Goal: Task Accomplishment & Management: Use online tool/utility

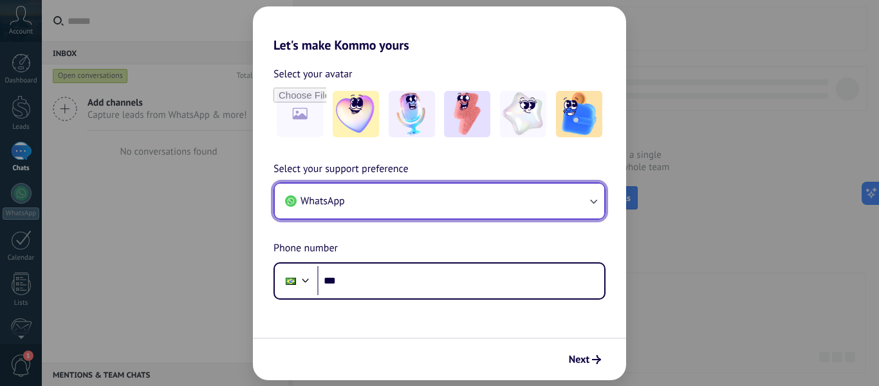
click at [388, 205] on button "WhatsApp" at bounding box center [440, 200] width 330 height 35
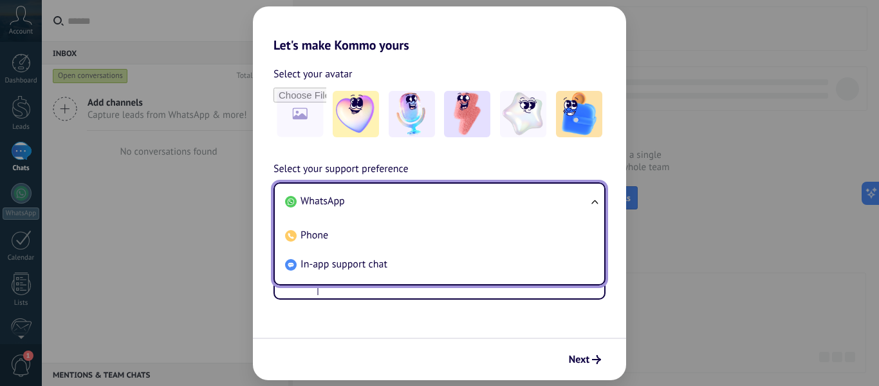
click at [388, 205] on li "WhatsApp" at bounding box center [437, 201] width 314 height 29
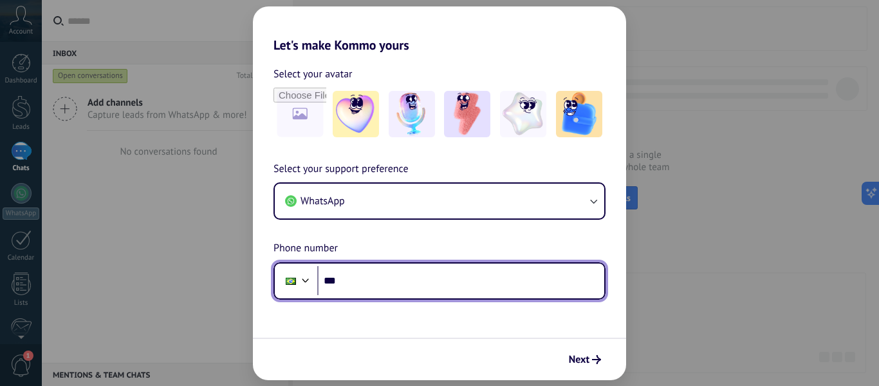
click at [368, 278] on input "***" at bounding box center [460, 281] width 287 height 30
type input "**********"
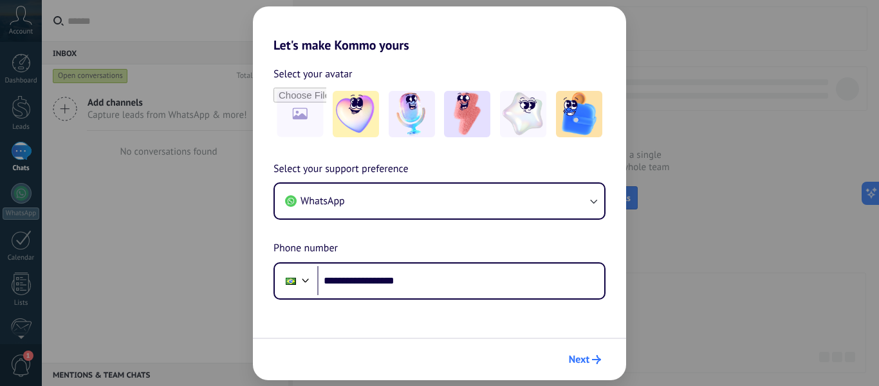
click at [583, 359] on span "Next" at bounding box center [579, 359] width 21 height 9
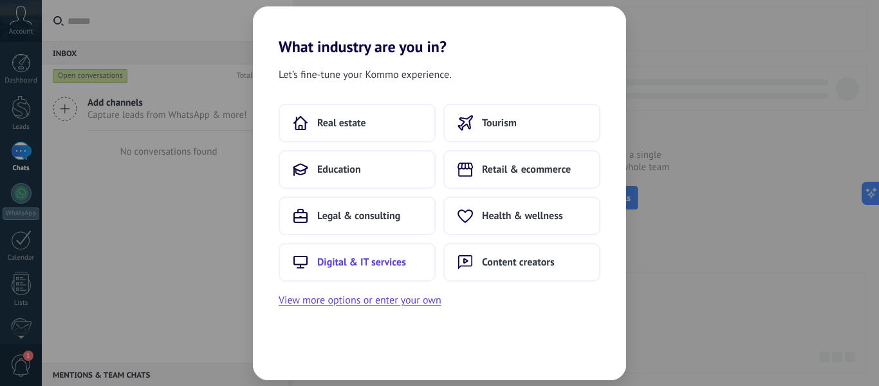
click at [392, 265] on span "Digital & IT services" at bounding box center [361, 262] width 89 height 13
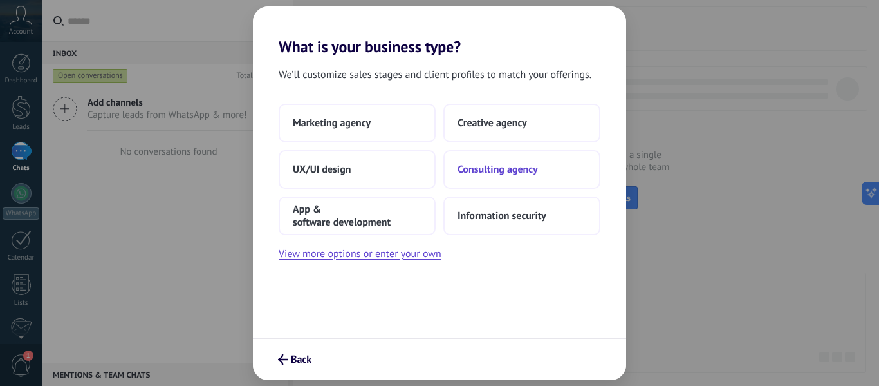
click at [515, 174] on span "Consulting agency" at bounding box center [498, 169] width 80 height 13
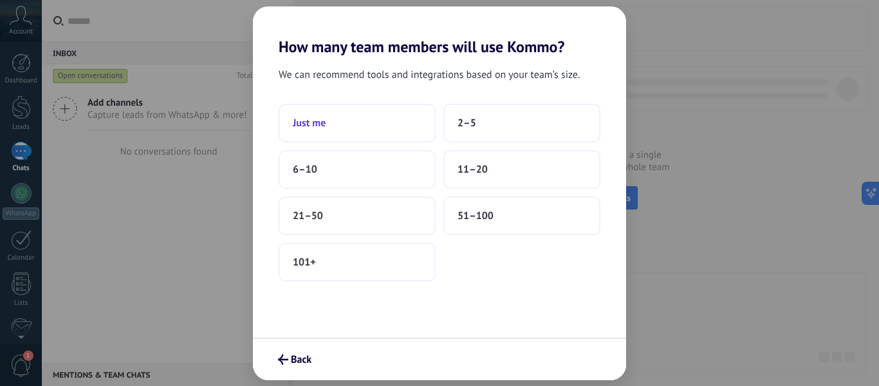
click at [368, 131] on button "Just me" at bounding box center [357, 123] width 157 height 39
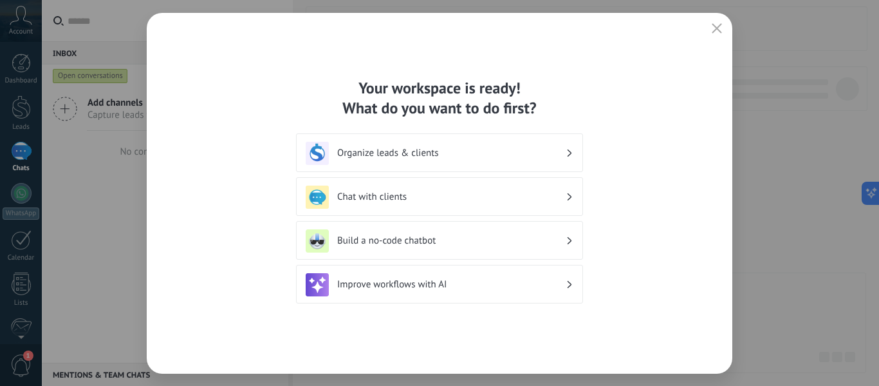
click at [384, 152] on h3 "Organize leads & clients" at bounding box center [451, 153] width 229 height 12
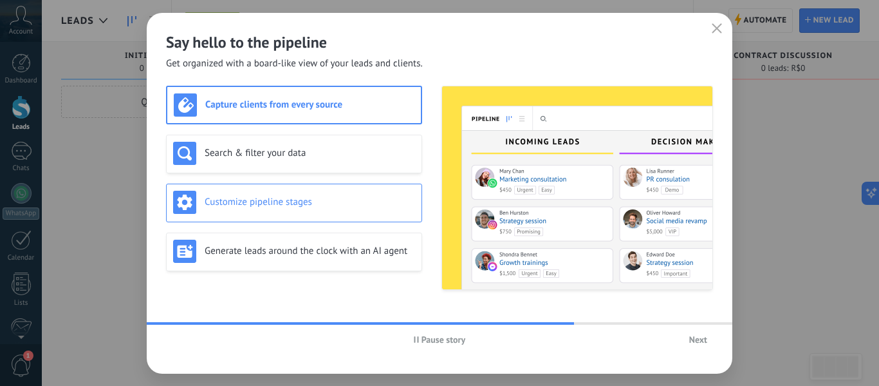
click at [257, 205] on h3 "Customize pipeline stages" at bounding box center [310, 202] width 211 height 12
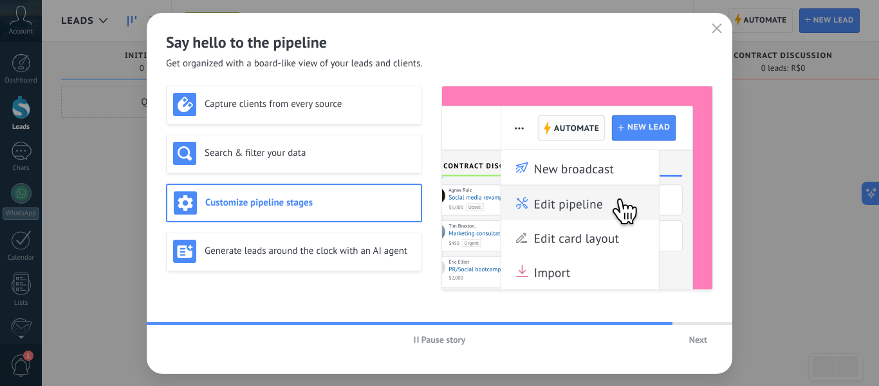
click at [702, 340] on span "Next" at bounding box center [698, 339] width 18 height 9
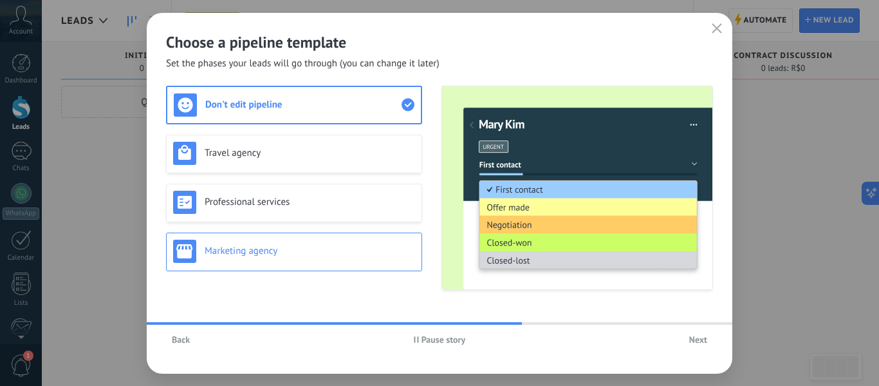
click at [277, 255] on h3 "Marketing agency" at bounding box center [310, 251] width 211 height 12
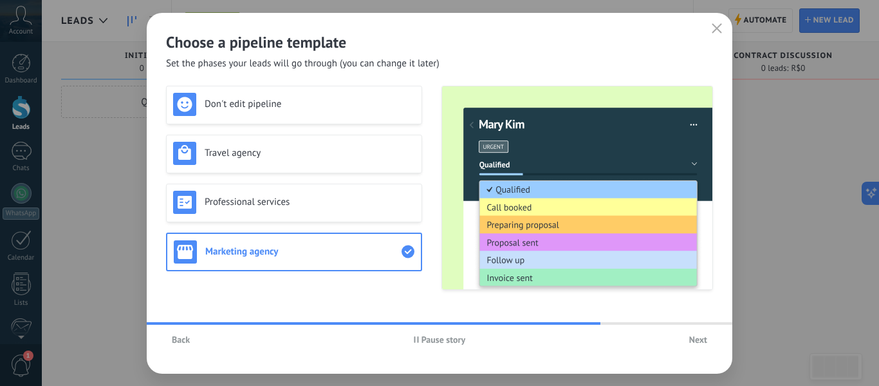
click at [702, 341] on span "Next" at bounding box center [698, 339] width 18 height 9
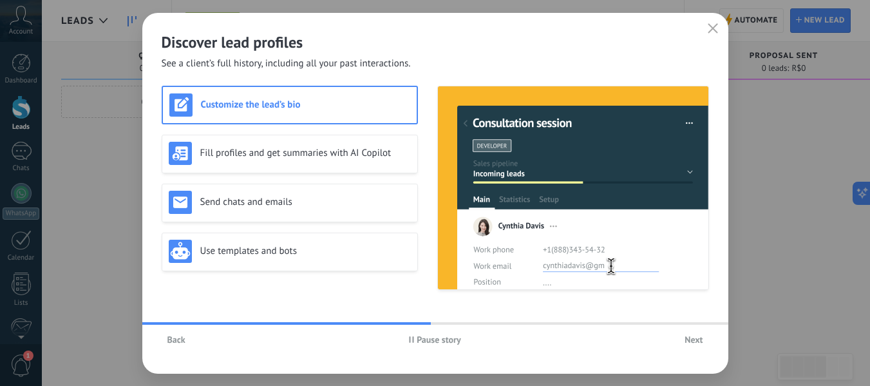
click at [252, 100] on h3 "Customize the lead’s bio" at bounding box center [305, 104] width 209 height 12
click at [691, 333] on button "Next" at bounding box center [694, 339] width 30 height 19
